Goal: Transaction & Acquisition: Purchase product/service

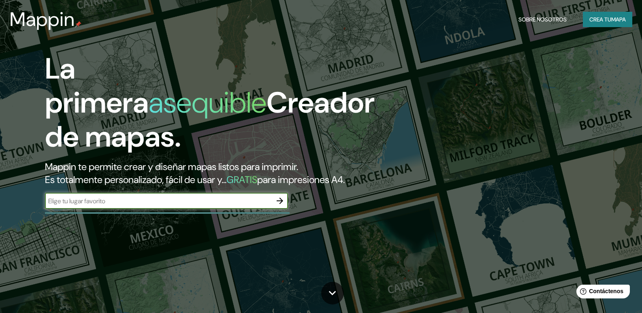
click at [132, 206] on input "text" at bounding box center [158, 200] width 227 height 9
click at [222, 206] on input "text" at bounding box center [158, 200] width 227 height 9
type input "SAN [PERSON_NAME], PIURA, PAITA"
click at [285, 206] on icon "button" at bounding box center [280, 201] width 10 height 10
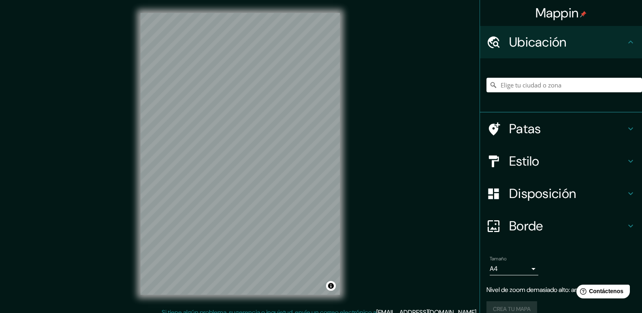
click at [91, 166] on div "Mappin Ubicación Patas Estilo Disposición Borde Elige un borde. Consejo : puede…" at bounding box center [321, 160] width 642 height 321
click at [103, 147] on div "Mappin Ubicación Patas Estilo Disposición Borde Elige un borde. Consejo : puede…" at bounding box center [321, 160] width 642 height 321
click at [344, 247] on div "© Mapbox © OpenStreetMap Improve this map" at bounding box center [240, 154] width 225 height 308
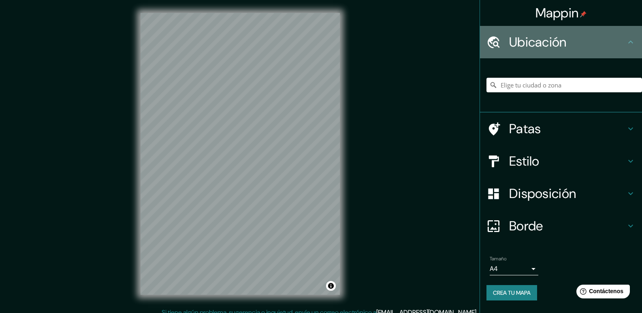
click at [615, 41] on h4 "Ubicación" at bounding box center [567, 42] width 117 height 16
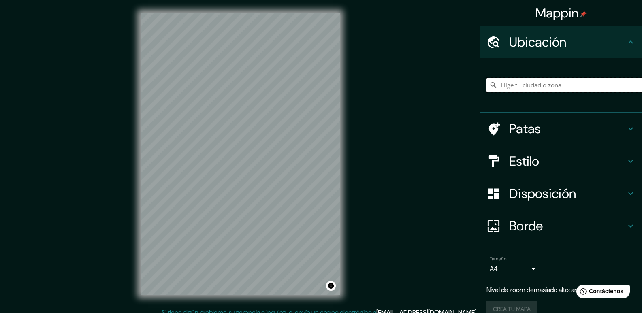
click at [608, 87] on input "Elige tu ciudad o zona" at bounding box center [564, 85] width 156 height 15
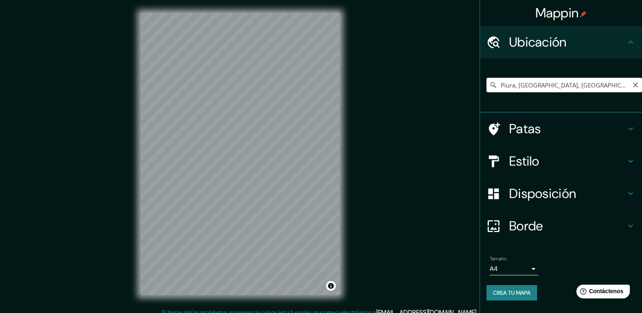
click at [558, 87] on input "Piura, [GEOGRAPHIC_DATA], [GEOGRAPHIC_DATA]" at bounding box center [564, 85] width 156 height 15
click at [514, 86] on input "Piura, [GEOGRAPHIC_DATA], [GEOGRAPHIC_DATA]" at bounding box center [564, 85] width 156 height 15
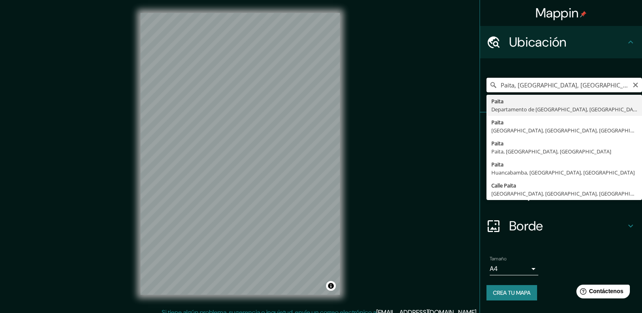
click at [501, 85] on input "Paita, [GEOGRAPHIC_DATA], [GEOGRAPHIC_DATA]" at bounding box center [564, 85] width 156 height 15
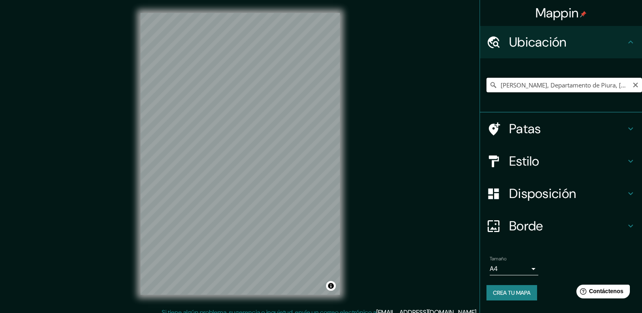
click at [509, 85] on input "[PERSON_NAME], Departamento de Piura, [GEOGRAPHIC_DATA]" at bounding box center [564, 85] width 156 height 15
click at [501, 86] on input "[PERSON_NAME], Departamento de Piura, [GEOGRAPHIC_DATA]" at bounding box center [564, 85] width 156 height 15
type input "Paita, [GEOGRAPHIC_DATA], [GEOGRAPHIC_DATA]"
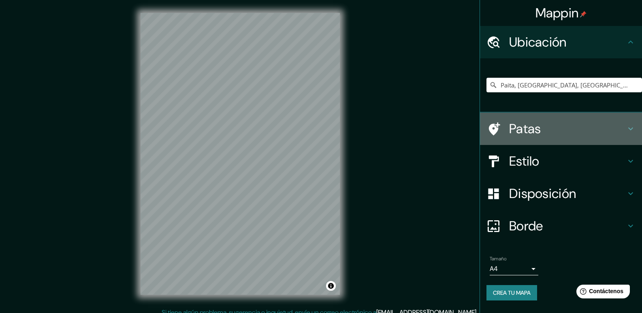
click at [541, 134] on h4 "Patas" at bounding box center [567, 129] width 117 height 16
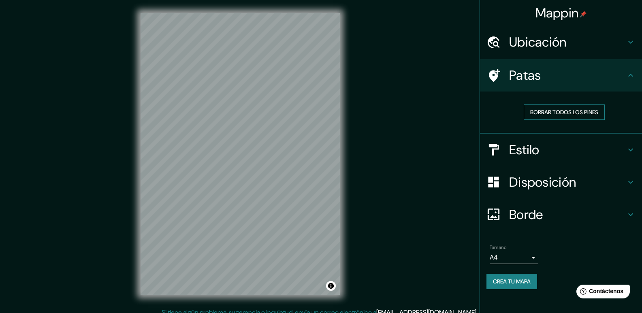
click at [562, 110] on font "Borrar todos los pines" at bounding box center [564, 112] width 68 height 7
click at [528, 82] on font "Patas" at bounding box center [525, 75] width 32 height 17
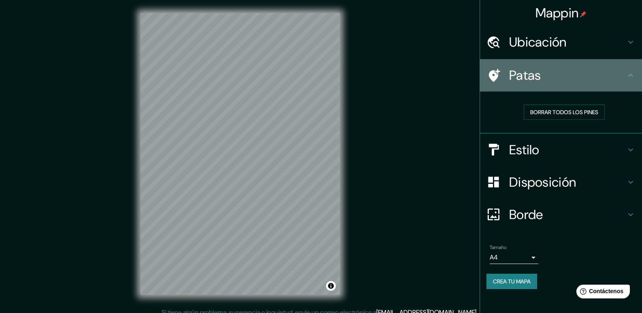
click at [492, 81] on icon at bounding box center [493, 75] width 14 height 14
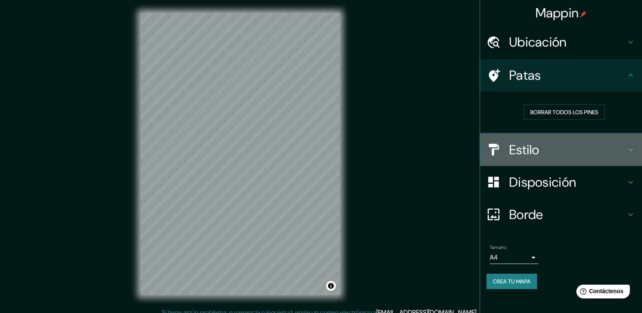
click at [512, 161] on div "Estilo" at bounding box center [561, 150] width 162 height 32
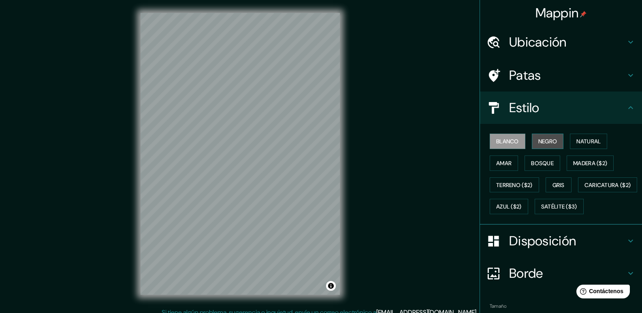
click at [551, 139] on font "Negro" at bounding box center [547, 141] width 19 height 7
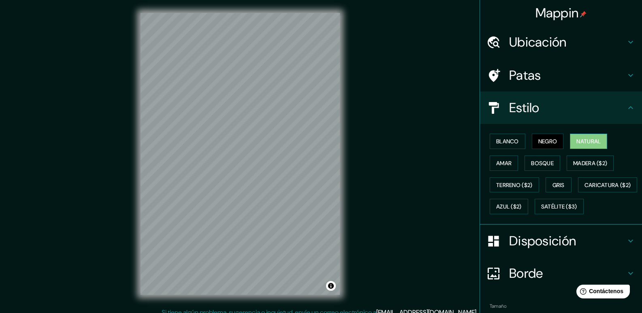
click at [576, 145] on font "Natural" at bounding box center [588, 141] width 24 height 7
click at [498, 160] on font "Amar" at bounding box center [503, 163] width 15 height 7
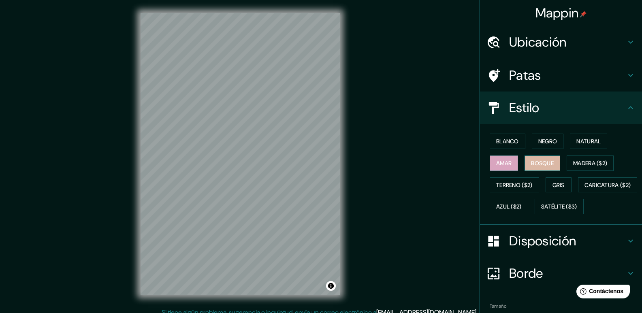
click at [553, 162] on button "Bosque" at bounding box center [542, 163] width 36 height 15
click at [594, 164] on font "Madera ($2)" at bounding box center [590, 163] width 34 height 7
click at [353, 182] on div "Mappin Ubicación Paita, [GEOGRAPHIC_DATA], [GEOGRAPHIC_DATA] Paita [GEOGRAPHIC_…" at bounding box center [321, 160] width 642 height 321
click at [394, 279] on div "Mappin Ubicación Paita, [GEOGRAPHIC_DATA], [GEOGRAPHIC_DATA] Paita [GEOGRAPHIC_…" at bounding box center [321, 160] width 642 height 321
click at [326, 296] on div "© Mapbox © OpenStreetMap Improve this map" at bounding box center [240, 154] width 225 height 308
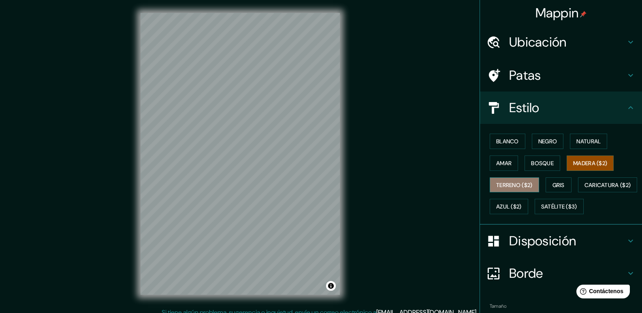
click at [519, 183] on font "Terreno ($2)" at bounding box center [514, 184] width 36 height 7
click at [546, 185] on button "Gris" at bounding box center [559, 184] width 26 height 15
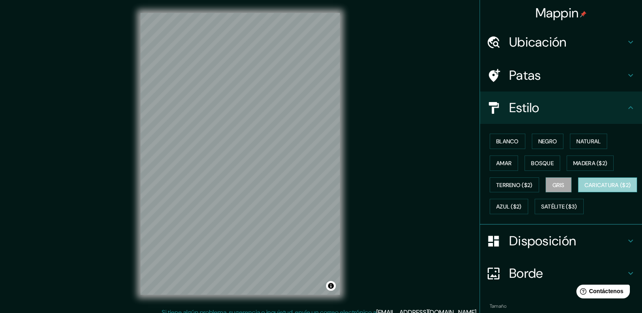
click at [584, 189] on font "Caricatura ($2)" at bounding box center [607, 184] width 47 height 7
click at [350, 209] on div "© Mapbox © OpenStreetMap Improve this map" at bounding box center [240, 154] width 225 height 308
click at [114, 204] on div "Mappin Ubicación Paita, [GEOGRAPHIC_DATA], [GEOGRAPHIC_DATA] Paita [GEOGRAPHIC_…" at bounding box center [321, 160] width 642 height 321
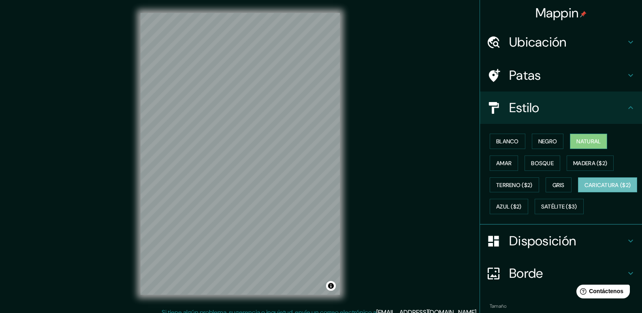
click at [580, 141] on font "Natural" at bounding box center [588, 141] width 24 height 7
click at [548, 145] on font "Negro" at bounding box center [547, 141] width 19 height 7
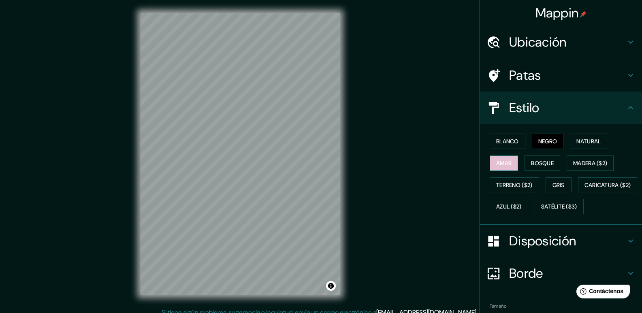
click at [501, 160] on font "Amar" at bounding box center [503, 163] width 15 height 7
click at [543, 163] on font "Bosque" at bounding box center [542, 163] width 23 height 7
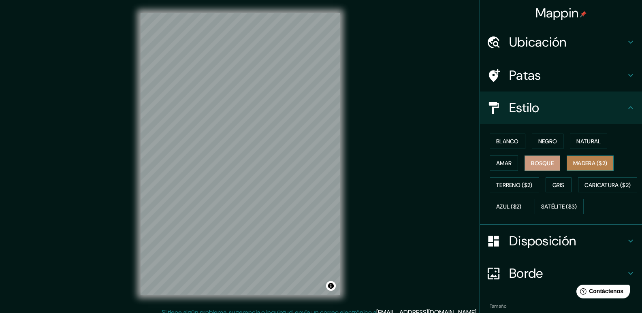
click at [577, 160] on font "Madera ($2)" at bounding box center [590, 163] width 34 height 7
click at [522, 207] on font "Azul ($2)" at bounding box center [509, 206] width 26 height 7
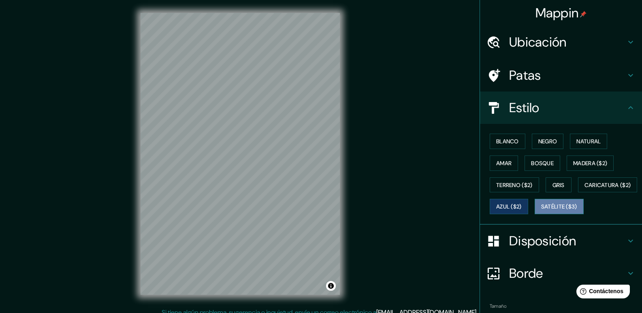
click at [541, 211] on font "Satélite ($3)" at bounding box center [559, 206] width 36 height 7
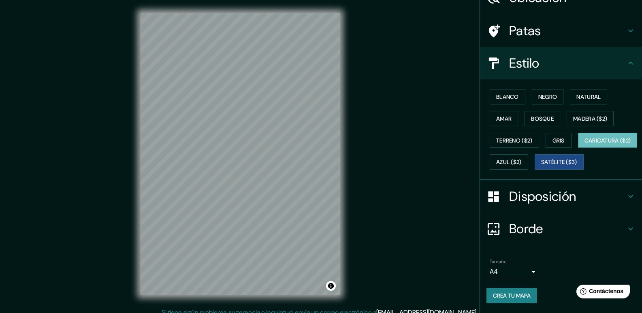
click at [584, 138] on font "Caricatura ($2)" at bounding box center [607, 140] width 47 height 7
click at [502, 137] on font "Terreno ($2)" at bounding box center [514, 140] width 36 height 7
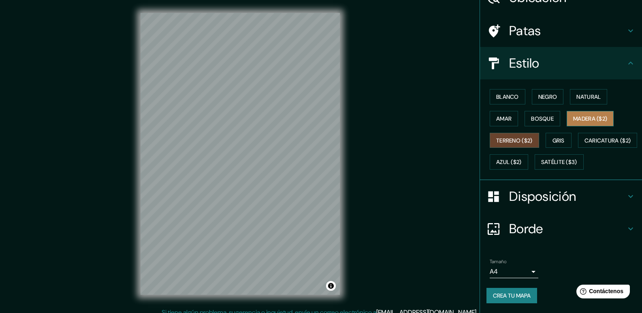
click at [583, 115] on font "Madera ($2)" at bounding box center [590, 118] width 34 height 7
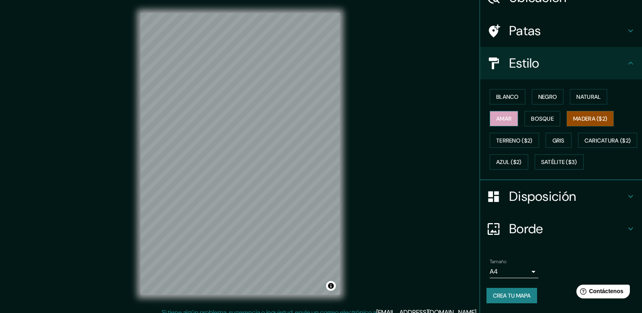
click at [505, 115] on font "Amar" at bounding box center [503, 118] width 15 height 7
click at [550, 93] on font "Negro" at bounding box center [547, 96] width 19 height 7
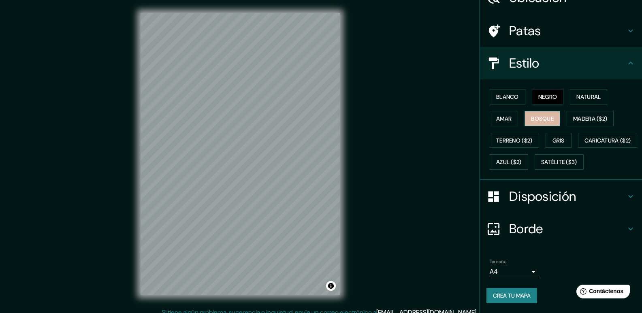
click at [546, 115] on font "Bosque" at bounding box center [542, 118] width 23 height 7
click at [509, 111] on button "Amar" at bounding box center [504, 118] width 28 height 15
click at [550, 111] on button "Bosque" at bounding box center [542, 118] width 36 height 15
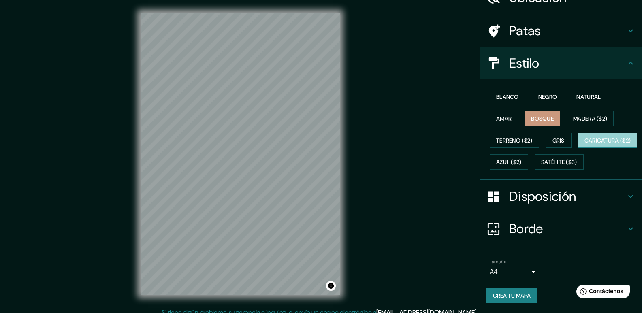
click at [584, 140] on font "Caricatura ($2)" at bounding box center [607, 140] width 47 height 7
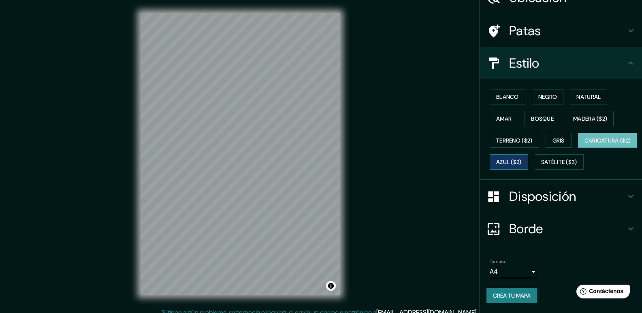
click at [522, 159] on font "Azul ($2)" at bounding box center [509, 162] width 26 height 7
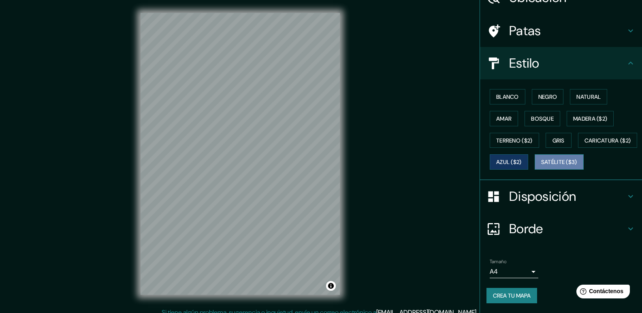
click at [541, 161] on font "Satélite ($3)" at bounding box center [559, 162] width 36 height 7
click at [527, 193] on font "Disposición" at bounding box center [542, 196] width 67 height 17
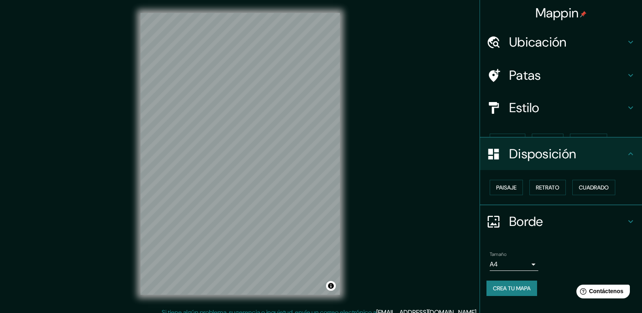
scroll to position [0, 0]
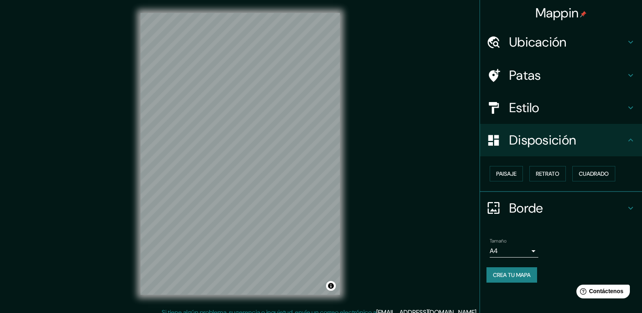
click at [537, 104] on font "Estilo" at bounding box center [524, 107] width 30 height 17
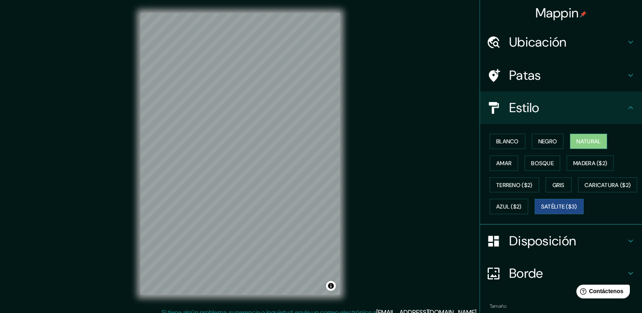
click at [571, 141] on button "Natural" at bounding box center [588, 141] width 37 height 15
click at [528, 249] on font "Disposición" at bounding box center [542, 240] width 67 height 17
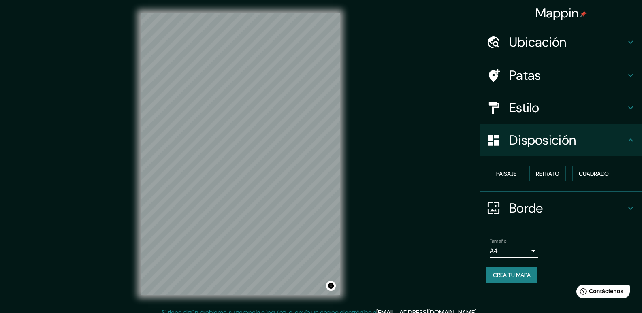
click at [511, 173] on font "Paisaje" at bounding box center [506, 173] width 20 height 7
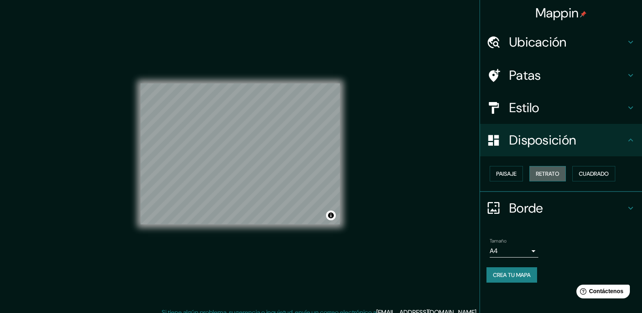
click at [543, 169] on font "Retrato" at bounding box center [547, 173] width 23 height 11
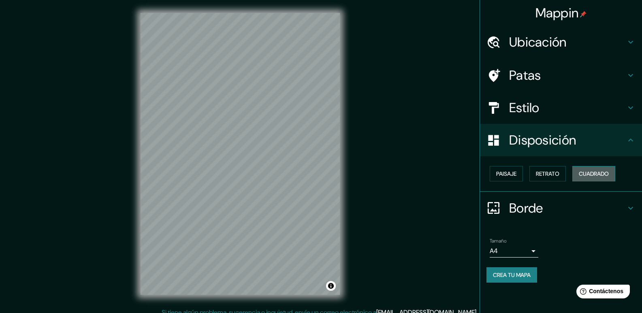
click at [590, 173] on font "Cuadrado" at bounding box center [594, 173] width 30 height 7
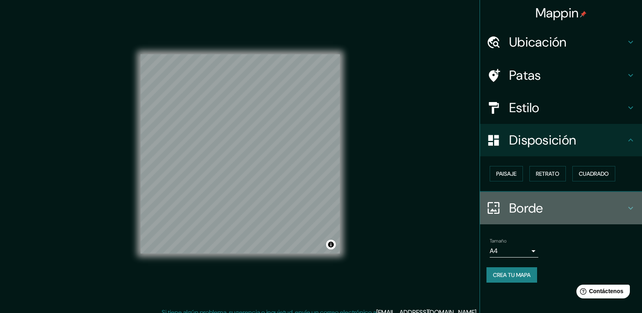
click at [524, 207] on font "Borde" at bounding box center [526, 208] width 34 height 17
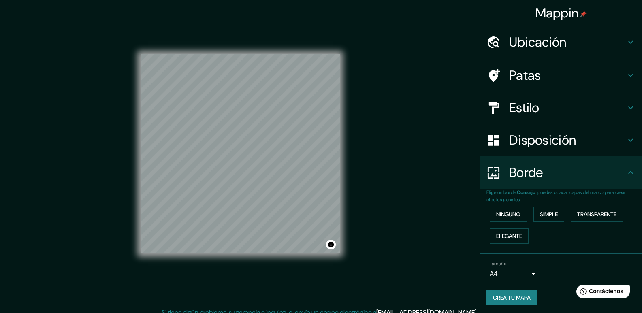
click at [525, 189] on p "Elige un borde. Consejo : puedes opacar capas del marco para crear efectos geni…" at bounding box center [564, 196] width 156 height 15
click at [525, 176] on font "Borde" at bounding box center [526, 172] width 34 height 17
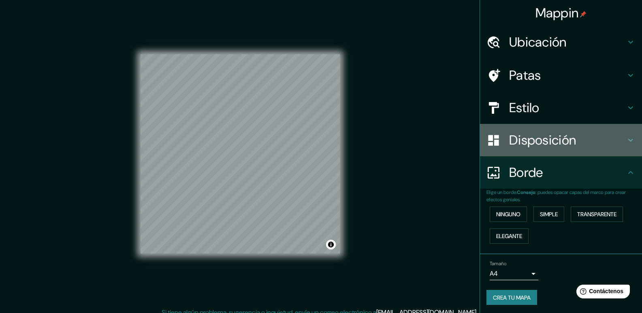
click at [536, 142] on font "Disposición" at bounding box center [542, 140] width 67 height 17
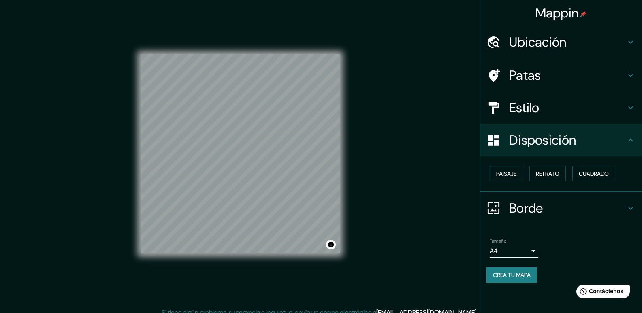
click at [514, 171] on font "Paisaje" at bounding box center [506, 173] width 20 height 7
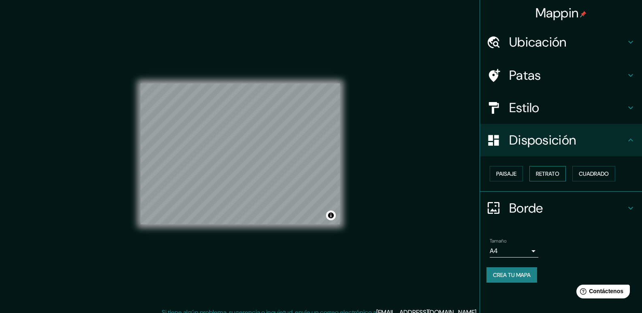
click at [551, 172] on font "Retrato" at bounding box center [547, 173] width 23 height 7
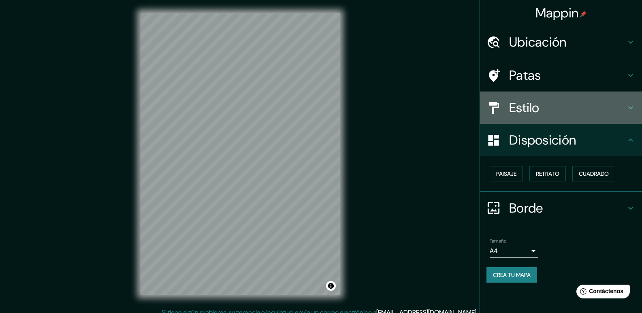
click at [528, 112] on font "Estilo" at bounding box center [524, 107] width 30 height 17
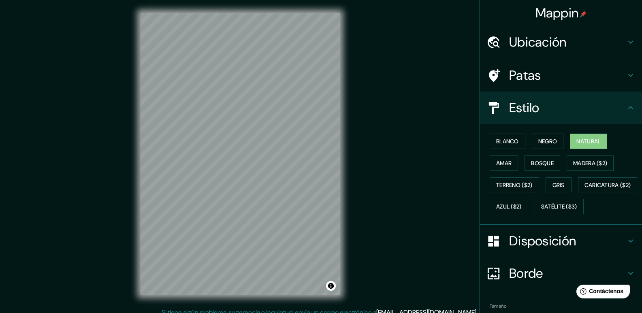
click at [538, 80] on h4 "Patas" at bounding box center [567, 75] width 117 height 16
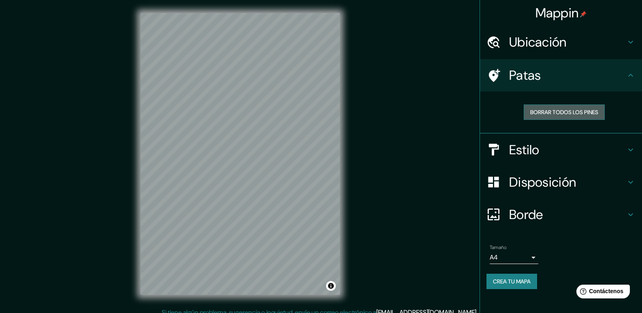
click at [550, 113] on font "Borrar todos los pines" at bounding box center [564, 112] width 68 height 7
click at [537, 77] on font "Patas" at bounding box center [525, 75] width 32 height 17
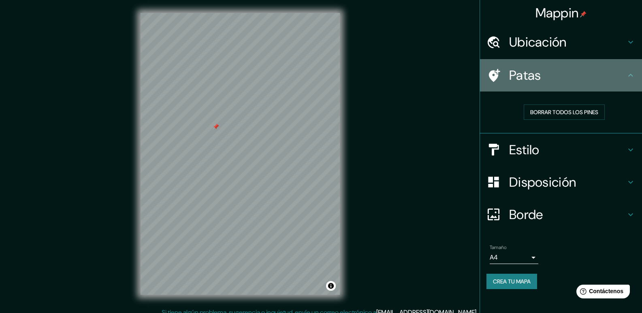
click at [579, 73] on h4 "Patas" at bounding box center [567, 75] width 117 height 16
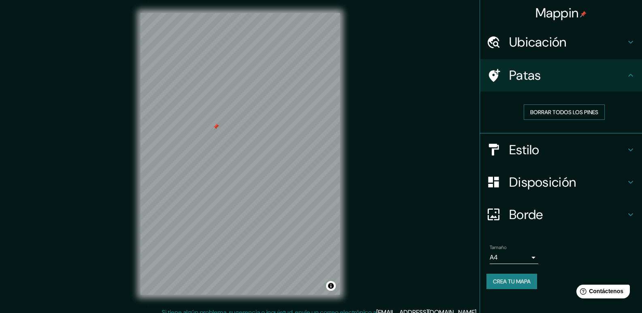
click at [576, 114] on font "Borrar todos los pines" at bounding box center [564, 112] width 68 height 7
click at [552, 108] on font "Borrar todos los pines" at bounding box center [564, 112] width 68 height 11
click at [565, 106] on button "Borrar todos los pines" at bounding box center [564, 111] width 81 height 15
click at [603, 71] on h4 "Patas" at bounding box center [567, 75] width 117 height 16
click at [527, 182] on font "Disposición" at bounding box center [542, 182] width 67 height 17
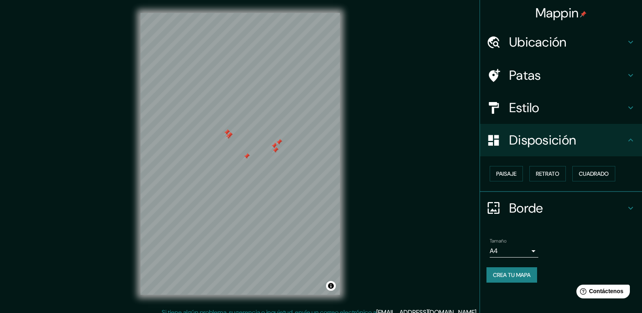
click at [528, 67] on font "Patas" at bounding box center [525, 75] width 32 height 17
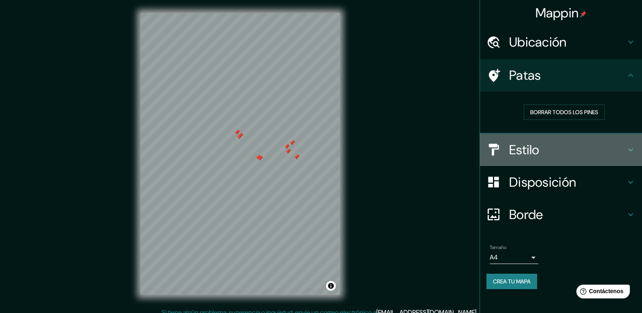
click at [559, 149] on h4 "Estilo" at bounding box center [567, 150] width 117 height 16
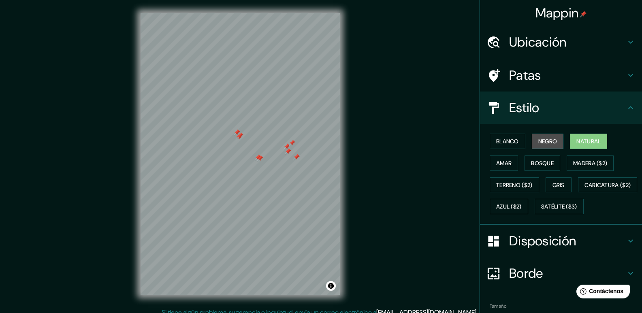
click at [551, 144] on font "Negro" at bounding box center [547, 141] width 19 height 7
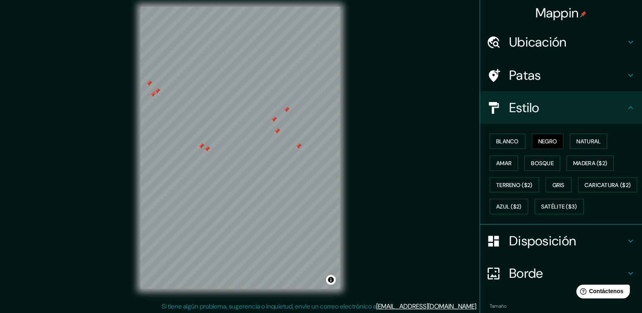
scroll to position [8, 0]
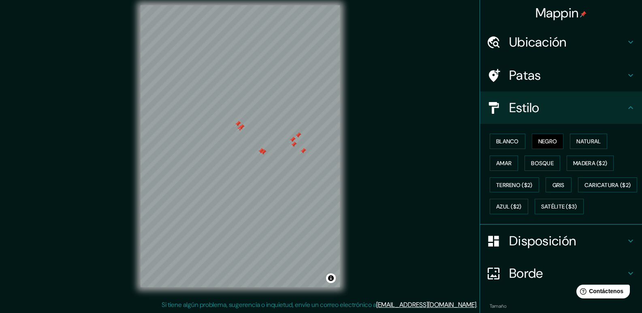
click at [539, 77] on h4 "Patas" at bounding box center [567, 75] width 117 height 16
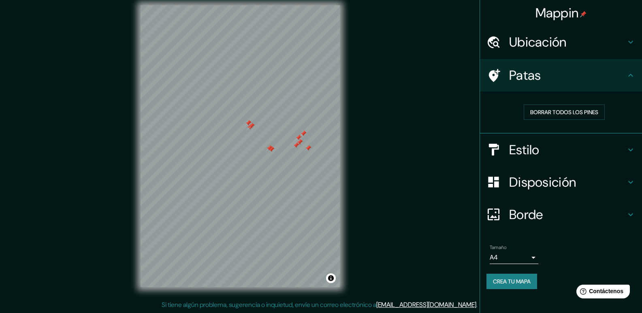
click at [403, 288] on div "Mappin Ubicación Paita, [GEOGRAPHIC_DATA], [GEOGRAPHIC_DATA] Paita [GEOGRAPHIC_…" at bounding box center [321, 152] width 642 height 321
click at [546, 154] on h4 "Estilo" at bounding box center [567, 150] width 117 height 16
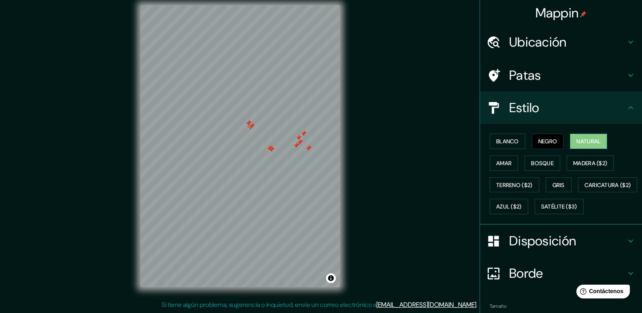
click at [586, 138] on font "Natural" at bounding box center [588, 141] width 24 height 7
click at [497, 185] on font "Terreno ($2)" at bounding box center [514, 184] width 36 height 7
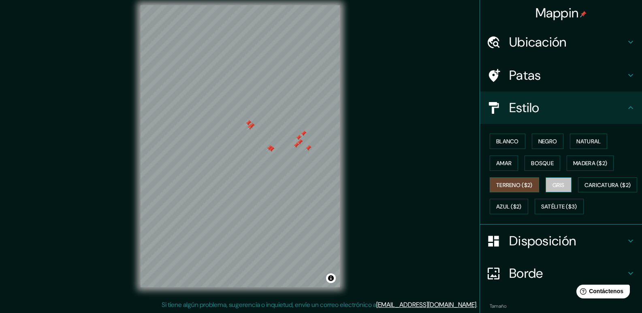
click at [555, 184] on font "Gris" at bounding box center [558, 184] width 12 height 7
click at [561, 249] on font "Disposición" at bounding box center [542, 240] width 67 height 17
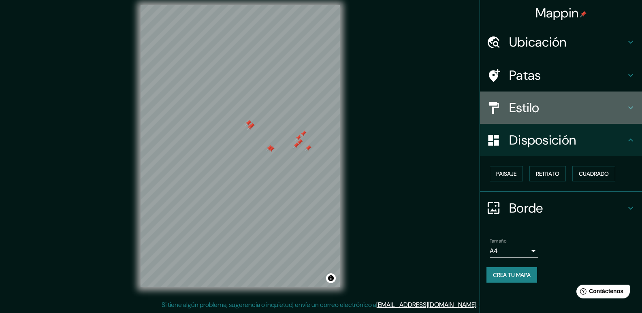
click at [554, 103] on h4 "Estilo" at bounding box center [567, 108] width 117 height 16
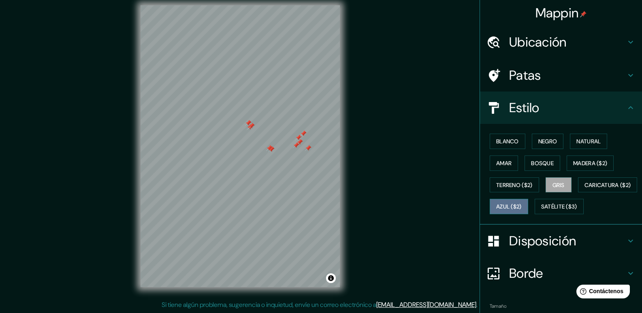
click at [522, 207] on font "Azul ($2)" at bounding box center [509, 206] width 26 height 7
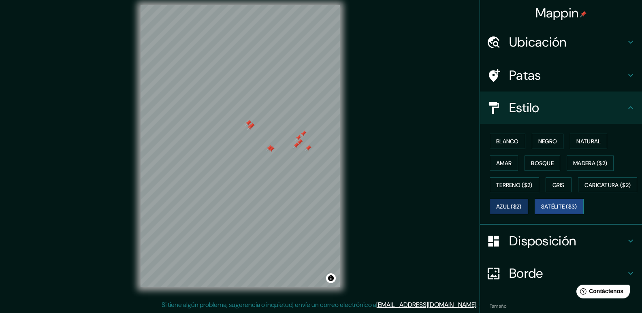
click at [515, 217] on div "Blanco Negro Natural Amar Bosque Madera ($2) Terreno ($2) Gris Caricatura ($2) …" at bounding box center [564, 173] width 156 height 87
click at [541, 211] on font "Satélite ($3)" at bounding box center [559, 206] width 36 height 7
click at [594, 162] on font "Madera ($2)" at bounding box center [590, 163] width 34 height 7
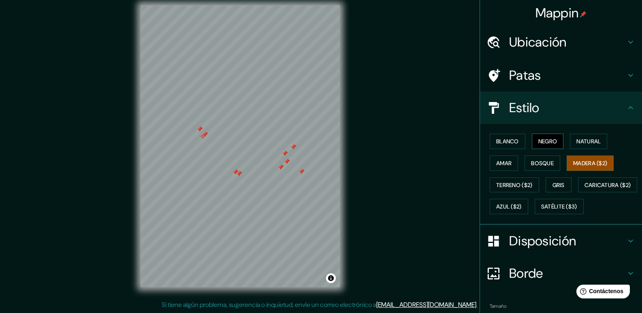
click at [543, 137] on font "Negro" at bounding box center [547, 141] width 19 height 11
